Goal: Check status: Check status

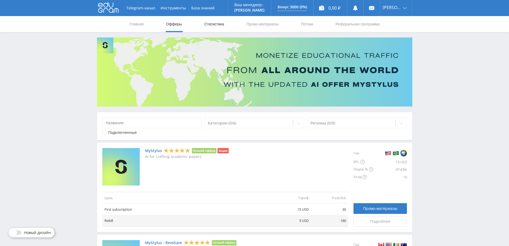
click at [208, 28] on link "Статистика" at bounding box center [214, 24] width 21 height 16
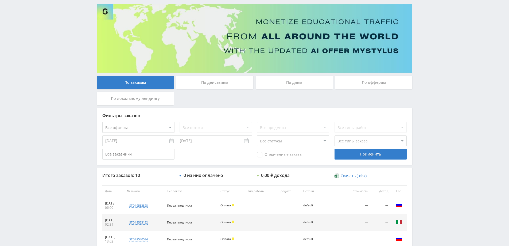
scroll to position [32, 0]
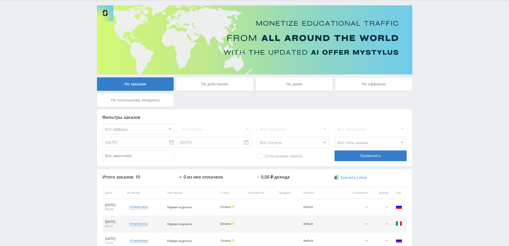
click at [233, 87] on div "По действиям" at bounding box center [214, 83] width 77 height 13
click at [0, 0] on input "По действиям" at bounding box center [0, 0] width 0 height 0
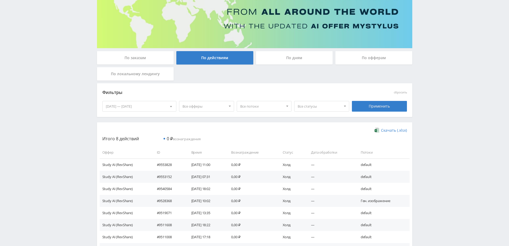
scroll to position [0, 0]
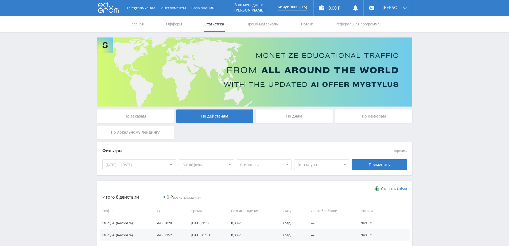
click at [129, 136] on div "По локальному лендингу" at bounding box center [135, 131] width 77 height 13
click at [0, 0] on input "По локальному лендингу" at bounding box center [0, 0] width 0 height 0
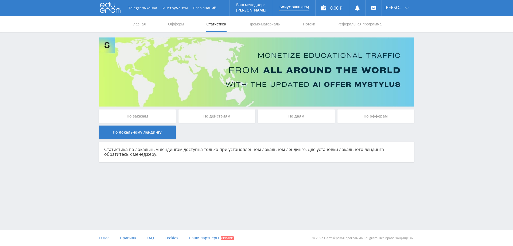
click at [361, 117] on div "По офферам" at bounding box center [376, 115] width 77 height 13
click at [0, 0] on input "По офферам" at bounding box center [0, 0] width 0 height 0
